Goal: Information Seeking & Learning: Learn about a topic

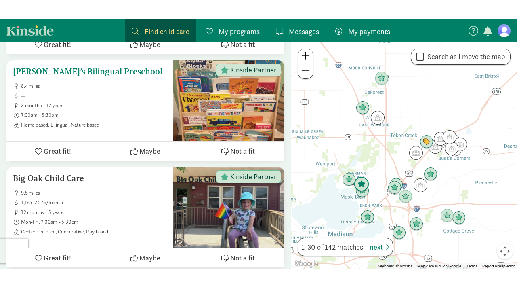
scroll to position [164, 0]
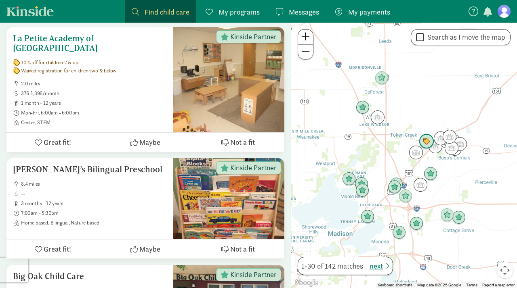
click at [29, 34] on h5 "La Petite Academy of [GEOGRAPHIC_DATA]" at bounding box center [90, 43] width 154 height 19
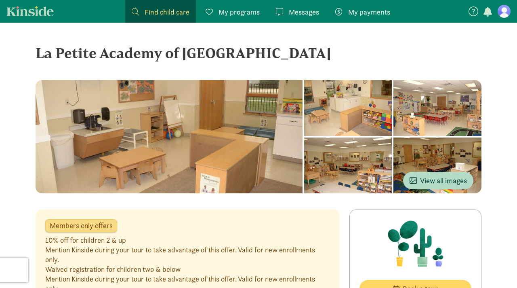
click at [166, 19] on link "Find child care Find" at bounding box center [160, 11] width 71 height 23
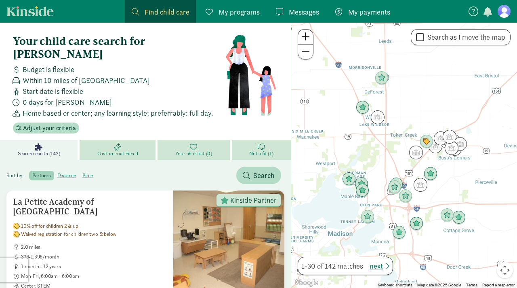
scroll to position [2, 0]
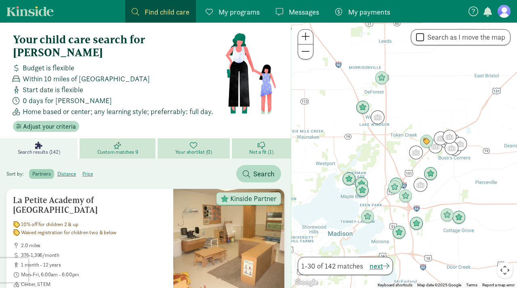
click at [242, 16] on span "My programs" at bounding box center [239, 11] width 41 height 11
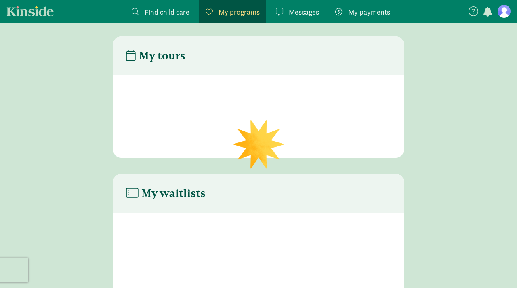
scroll to position [16, 0]
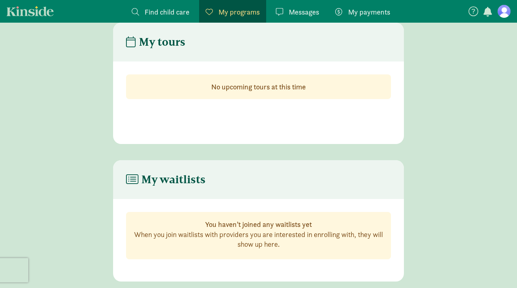
click at [185, 17] on span "Find child care" at bounding box center [167, 11] width 45 height 11
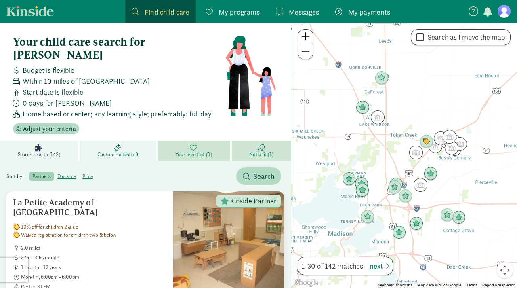
click at [124, 151] on span "Custom matches 9" at bounding box center [117, 154] width 41 height 6
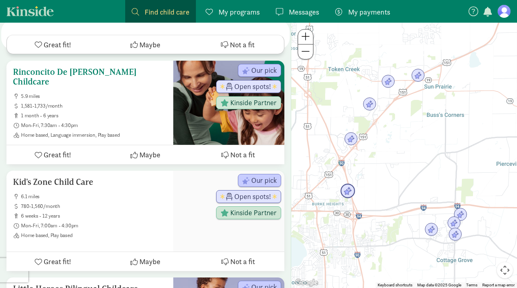
scroll to position [853, 0]
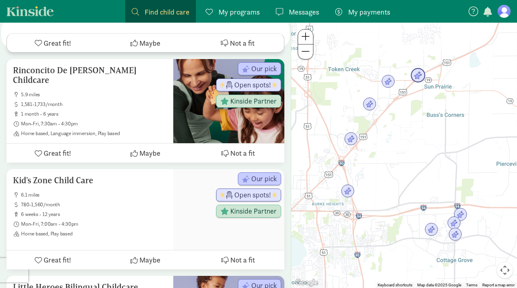
click at [417, 78] on img "Click to see details" at bounding box center [418, 75] width 15 height 15
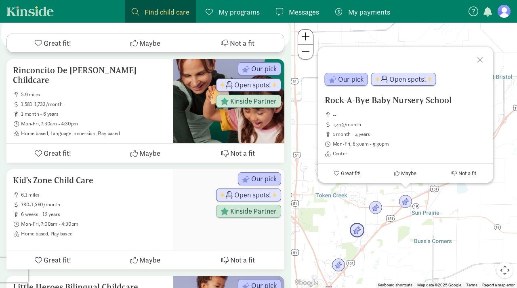
click at [356, 231] on img "Click to see details" at bounding box center [357, 230] width 15 height 15
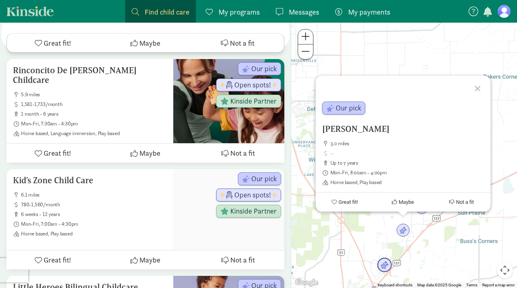
click at [385, 262] on img "Click to see details" at bounding box center [384, 264] width 15 height 15
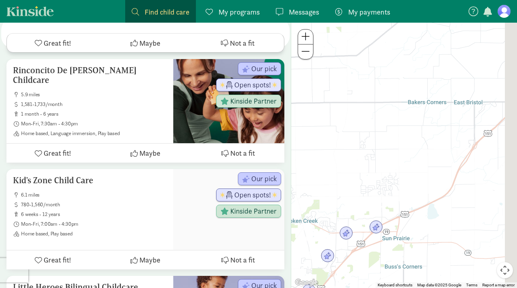
drag, startPoint x: 502, startPoint y: 179, endPoint x: 405, endPoint y: 207, distance: 100.8
click at [405, 207] on div "To navigate, press the arrow keys." at bounding box center [404, 155] width 226 height 265
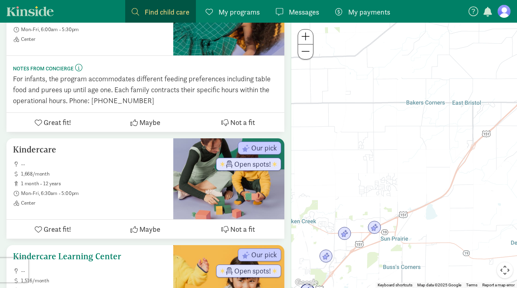
scroll to position [27, 0]
